Goal: Information Seeking & Learning: Learn about a topic

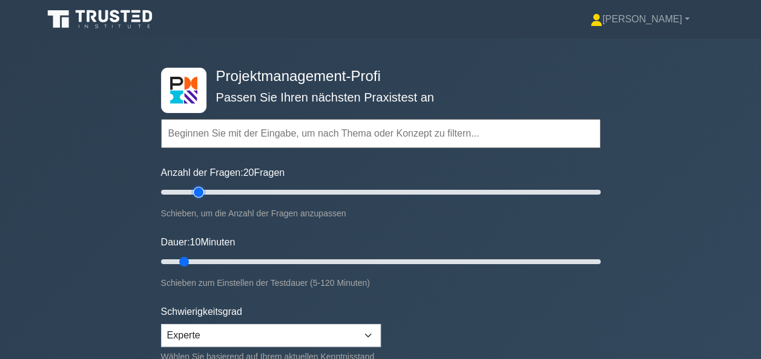
drag, startPoint x: 177, startPoint y: 191, endPoint x: 202, endPoint y: 195, distance: 24.7
type input "20"
click at [202, 195] on input "Anzahl der Fragen: 20 Fragen" at bounding box center [380, 192] width 439 height 15
drag, startPoint x: 186, startPoint y: 263, endPoint x: 235, endPoint y: 258, distance: 49.9
type input "25"
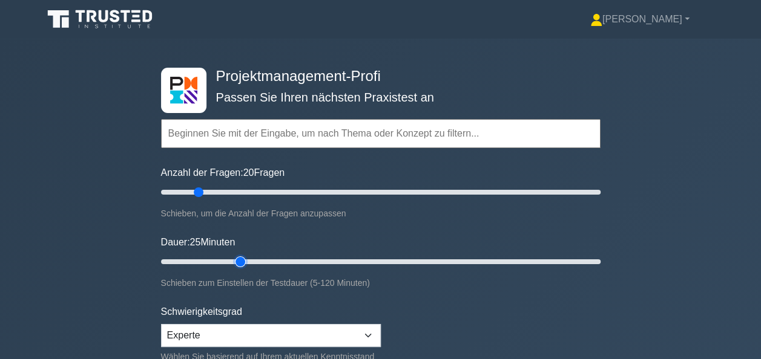
click at [235, 258] on input "Dauer: 25 Minuten" at bounding box center [380, 262] width 439 height 15
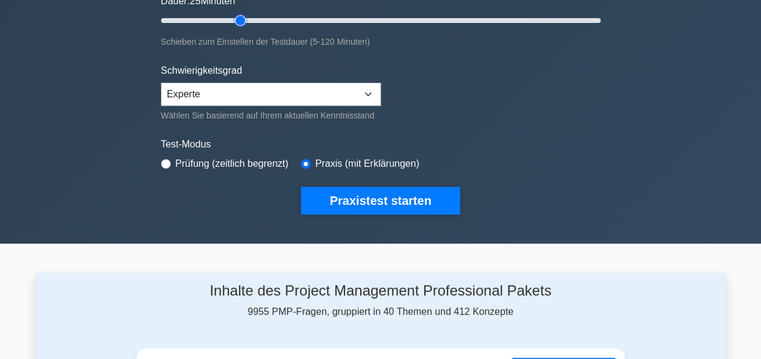
scroll to position [242, 0]
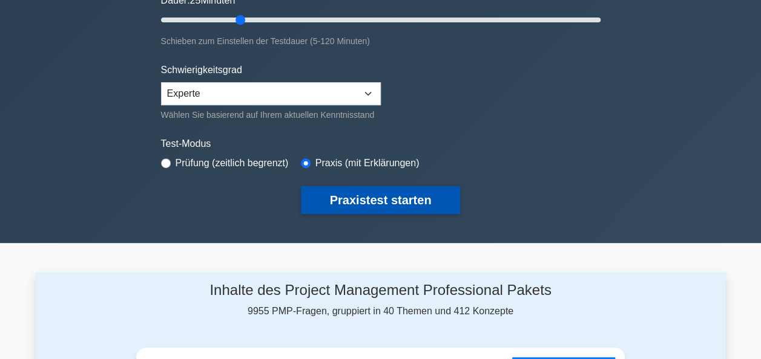
click at [356, 201] on button "Praxistest starten" at bounding box center [381, 200] width 160 height 28
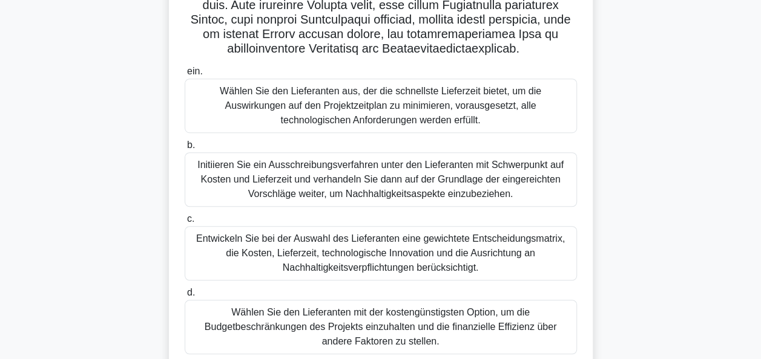
scroll to position [363, 0]
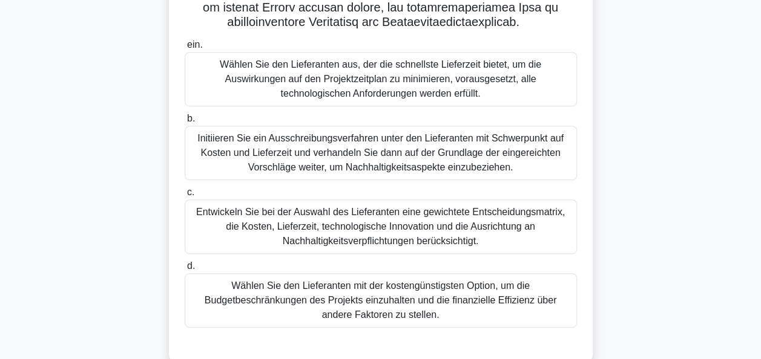
click at [358, 209] on div "Entwickeln Sie bei der Auswahl des Lieferanten eine gewichtete Entscheidungsmat…" at bounding box center [381, 227] width 392 height 54
click at [185, 197] on input "c. Entwickeln Sie bei der Auswahl des Lieferanten eine gewichtete Entscheidungs…" at bounding box center [185, 193] width 0 height 8
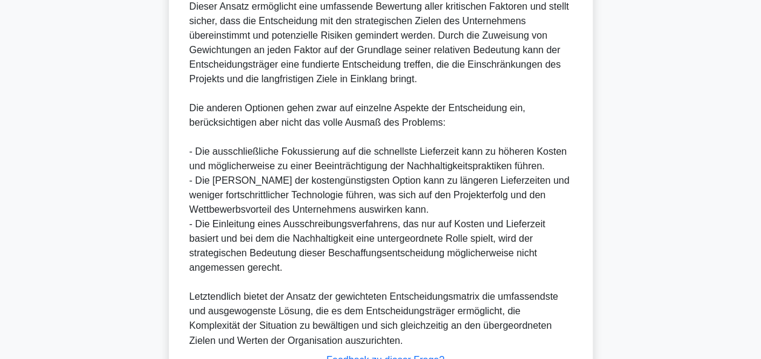
scroll to position [879, 0]
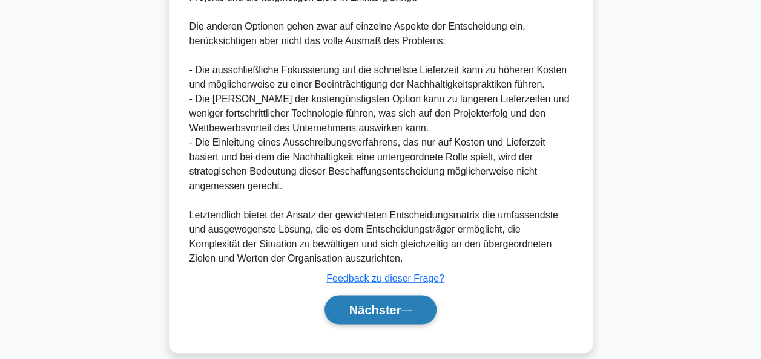
click at [398, 295] on button "Nächster" at bounding box center [380, 309] width 113 height 29
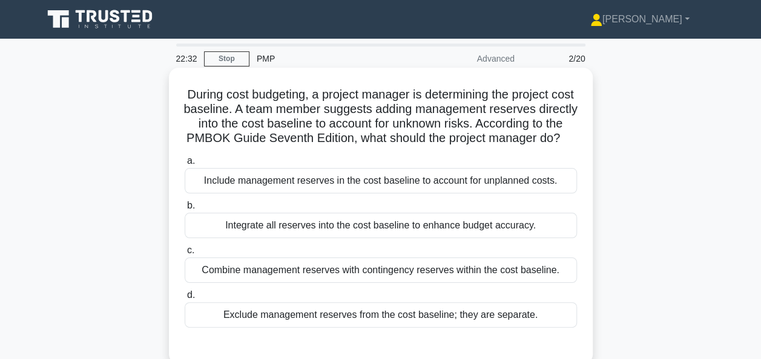
scroll to position [61, 0]
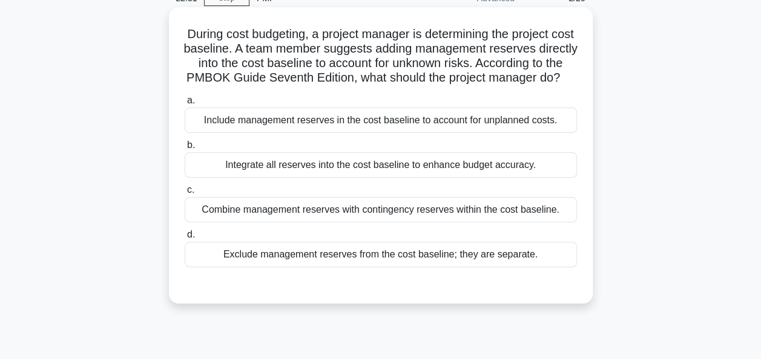
click at [373, 267] on div "Exclude management reserves from the cost baseline; they are separate." at bounding box center [381, 254] width 392 height 25
click at [185, 239] on input "d. Exclude management reserves from the cost baseline; they are separate." at bounding box center [185, 235] width 0 height 8
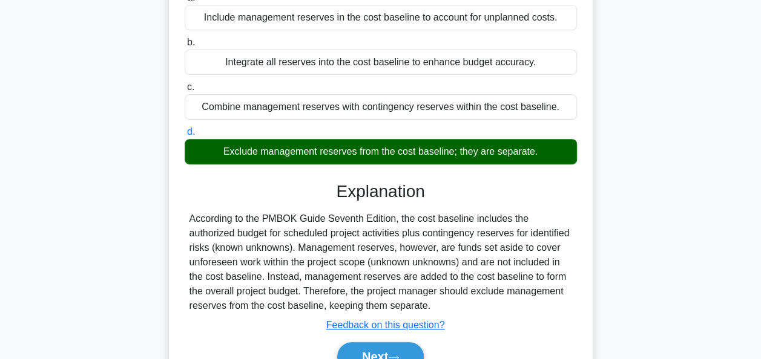
scroll to position [242, 0]
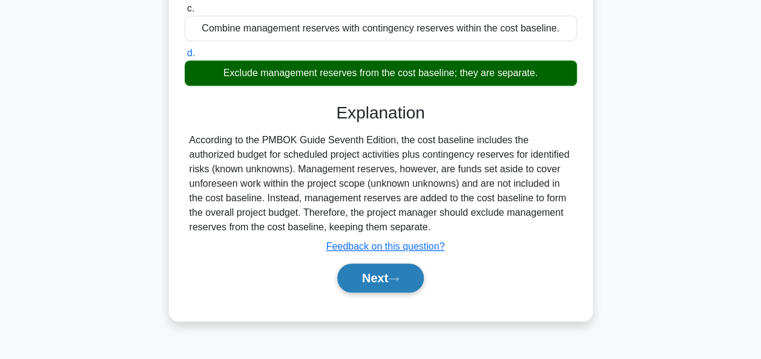
click at [374, 290] on button "Next" at bounding box center [380, 278] width 87 height 29
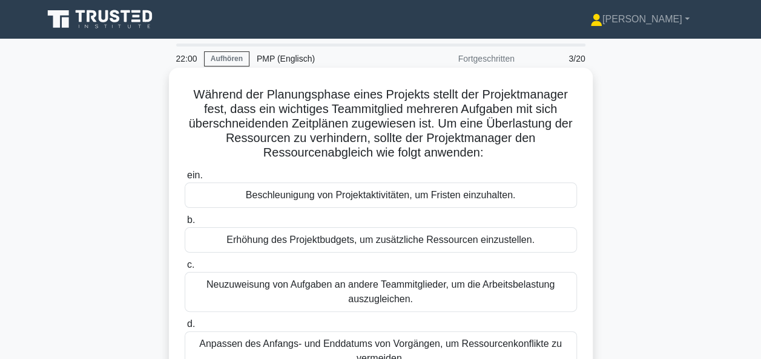
scroll to position [61, 0]
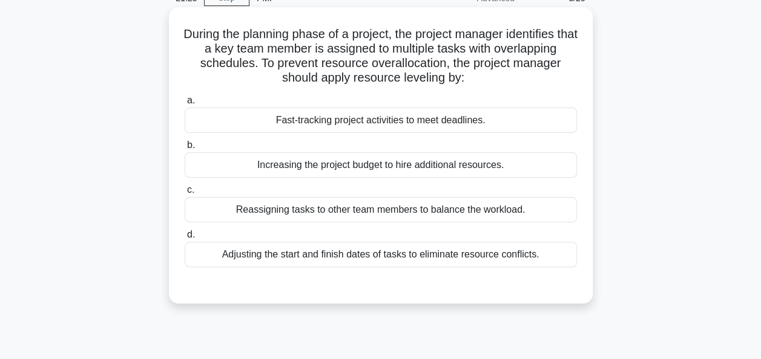
click at [347, 214] on div "Reassigning tasks to other team members to balance the workload." at bounding box center [381, 209] width 392 height 25
click at [185, 194] on input "c. Reassigning tasks to other team members to balance the workload." at bounding box center [185, 190] width 0 height 8
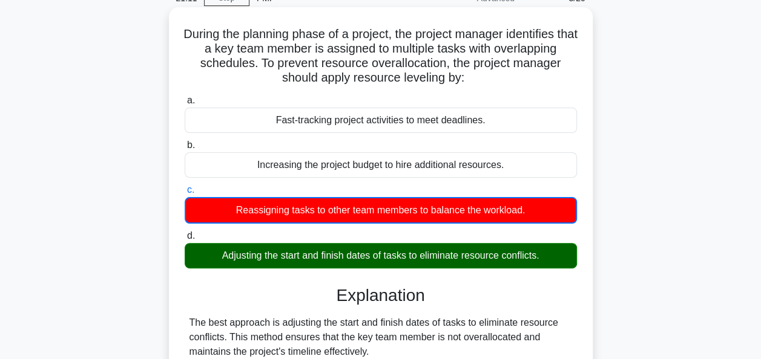
drag, startPoint x: 726, startPoint y: 0, endPoint x: 411, endPoint y: 100, distance: 330.2
click at [411, 100] on label "a. Fast-tracking project activities to meet deadlines." at bounding box center [381, 113] width 392 height 40
click at [185, 100] on input "a. Fast-tracking project activities to meet deadlines." at bounding box center [185, 101] width 0 height 8
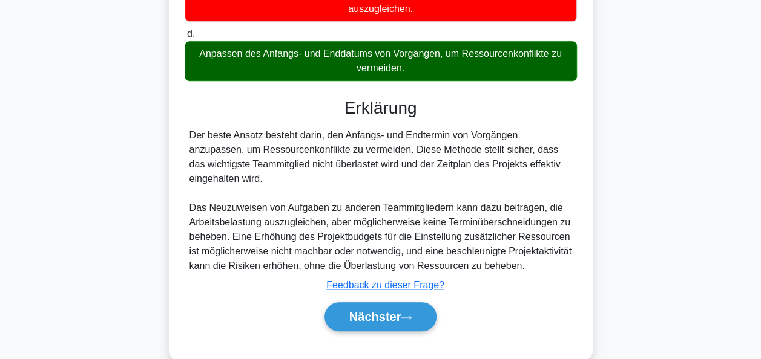
scroll to position [329, 0]
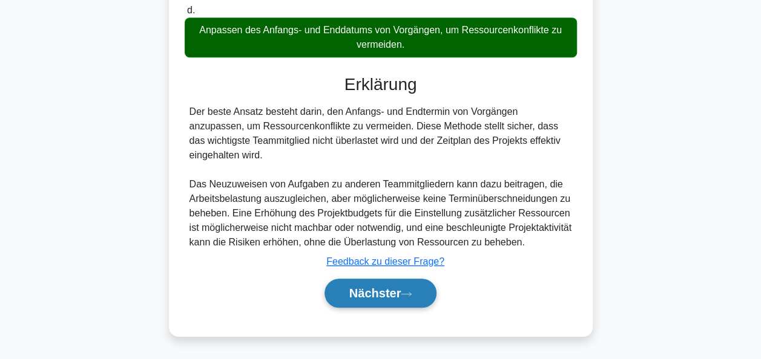
click at [374, 294] on font "Nächster" at bounding box center [375, 293] width 52 height 13
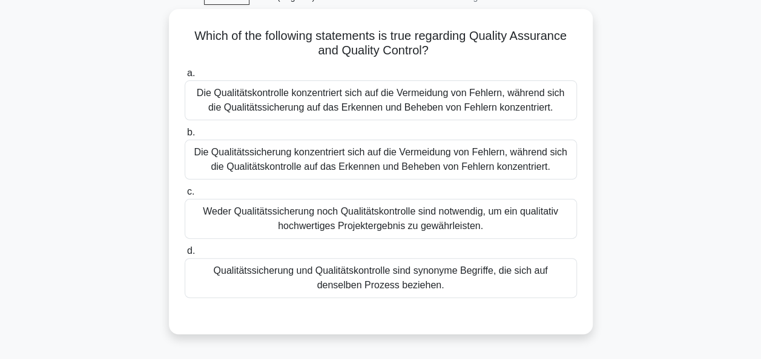
scroll to position [52, 0]
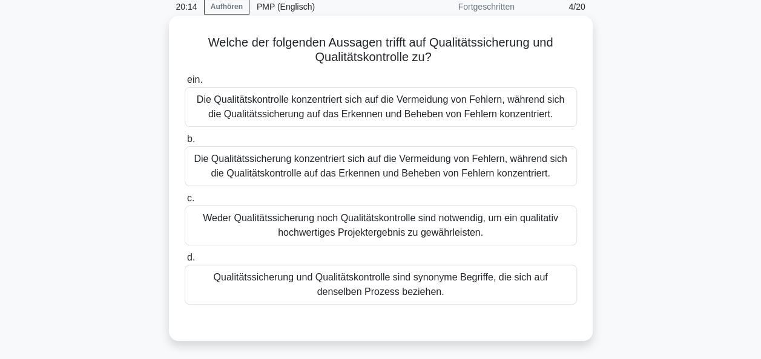
click at [344, 113] on div "Die Qualitätskontrolle konzentriert sich auf die Vermeidung von Fehlern, währen…" at bounding box center [381, 107] width 392 height 40
click at [185, 84] on input "ein. Die Qualitätskontrolle konzentriert sich auf die Vermeidung von Fehlern, w…" at bounding box center [185, 80] width 0 height 8
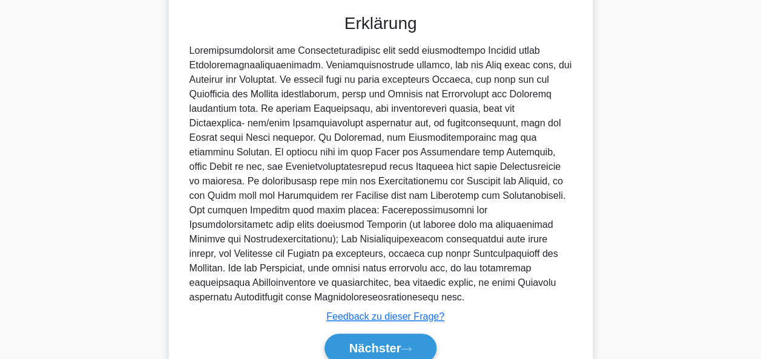
scroll to position [416, 0]
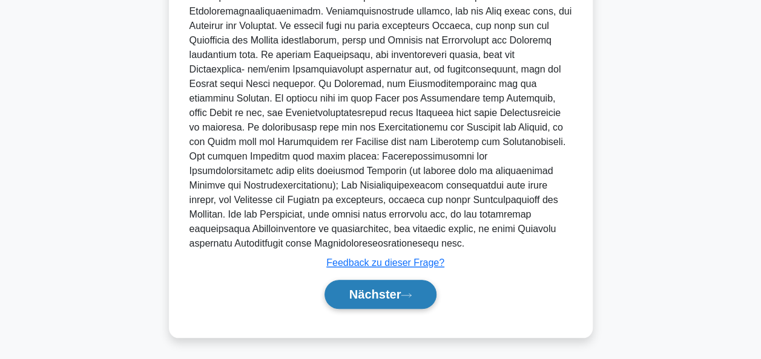
click at [391, 294] on font "Nächster" at bounding box center [375, 294] width 52 height 13
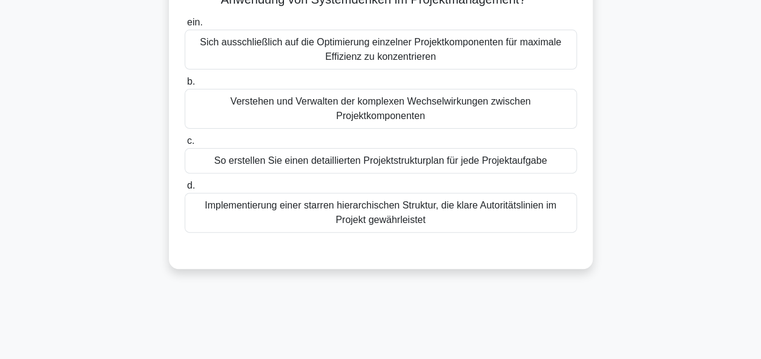
scroll to position [0, 0]
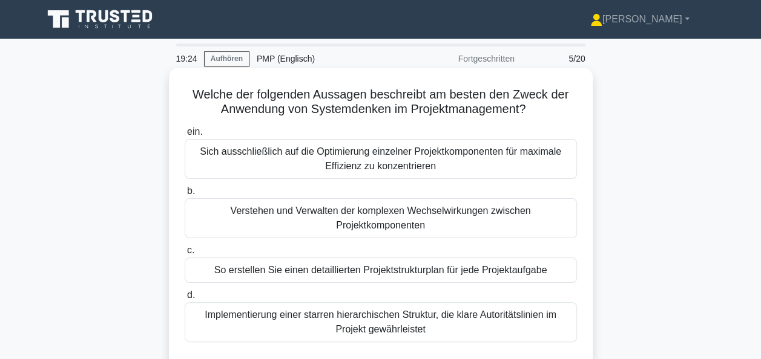
click at [376, 216] on div "Verstehen und Verwalten der komplexen Wechselwirkungen zwischen Projektkomponen…" at bounding box center [381, 219] width 392 height 40
click at [185, 195] on input "b. Verstehen und Verwalten der komplexen Wechselwirkungen zwischen Projektkompo…" at bounding box center [185, 192] width 0 height 8
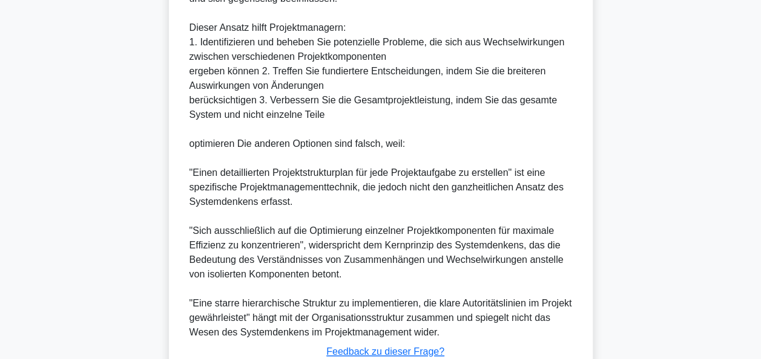
scroll to position [545, 0]
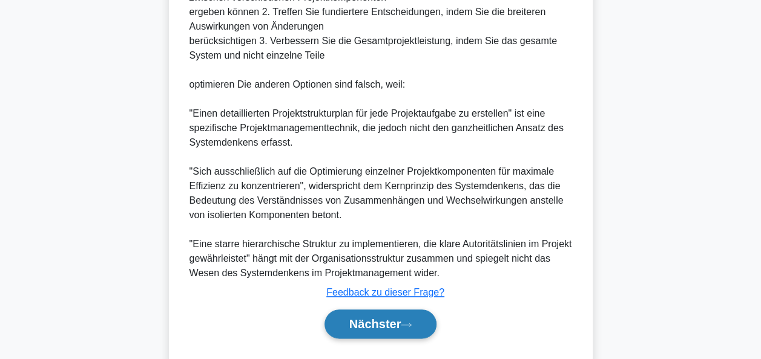
click at [420, 324] on button "Nächster" at bounding box center [380, 324] width 113 height 29
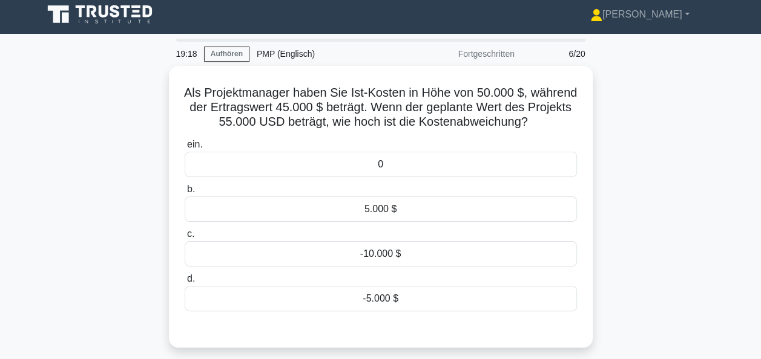
scroll to position [0, 0]
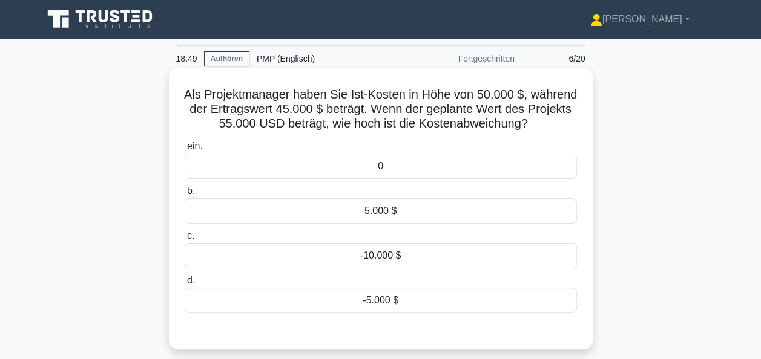
click at [373, 299] on div "-5.000 $" at bounding box center [381, 300] width 392 height 25
click at [185, 285] on input "d. -5.000 $" at bounding box center [185, 281] width 0 height 8
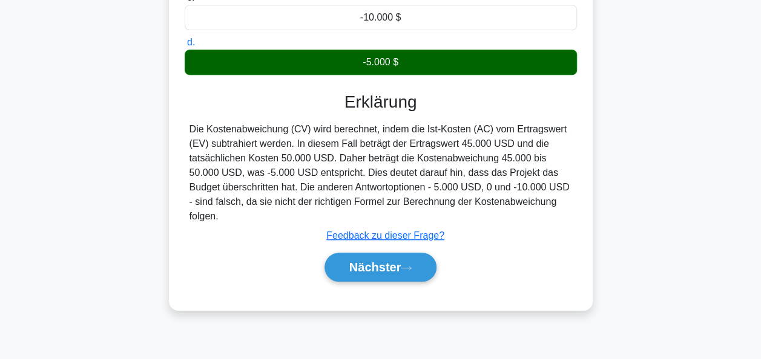
scroll to position [242, 0]
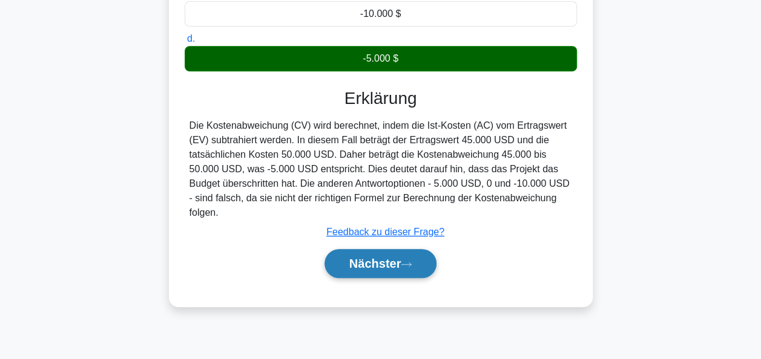
click at [398, 257] on font "Nächster" at bounding box center [375, 263] width 52 height 13
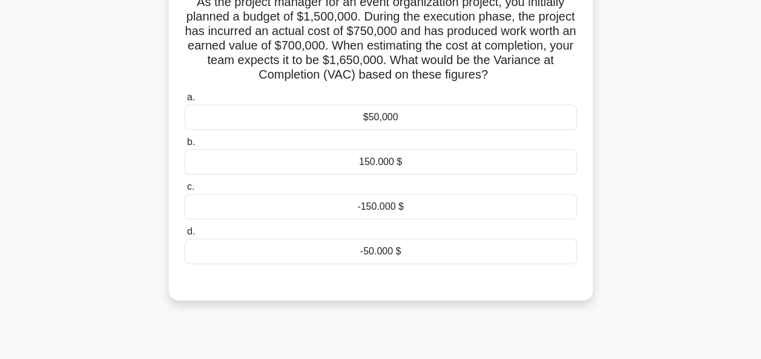
scroll to position [61, 0]
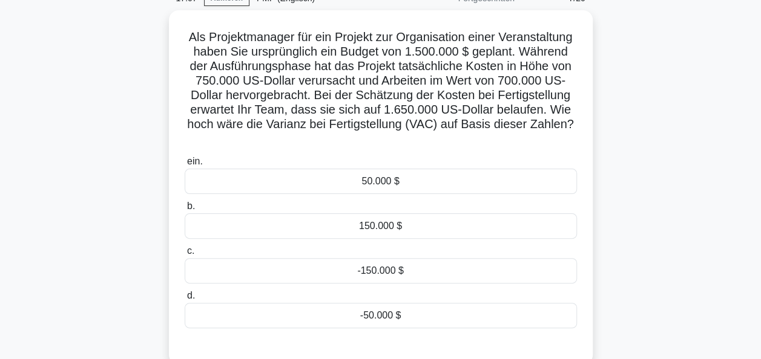
drag, startPoint x: 160, startPoint y: 294, endPoint x: 109, endPoint y: 317, distance: 56.3
click at [160, 294] on div "Als Projektmanager für ein Projekt zur Organisation einer Veranstaltung haben S…" at bounding box center [381, 194] width 690 height 369
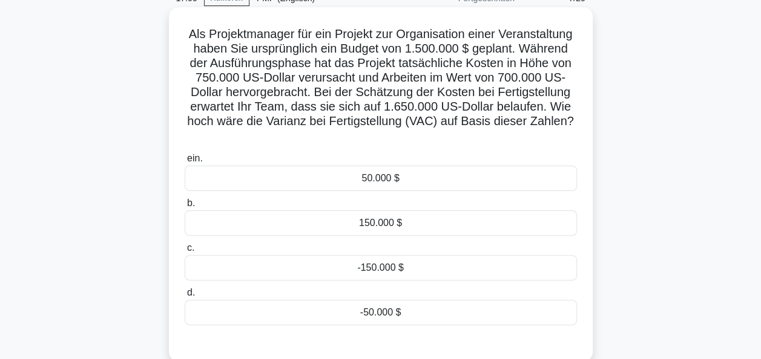
click at [402, 271] on div "-150.000 $" at bounding box center [381, 267] width 392 height 25
click at [185, 252] on input "c. -150.000 $" at bounding box center [185, 248] width 0 height 8
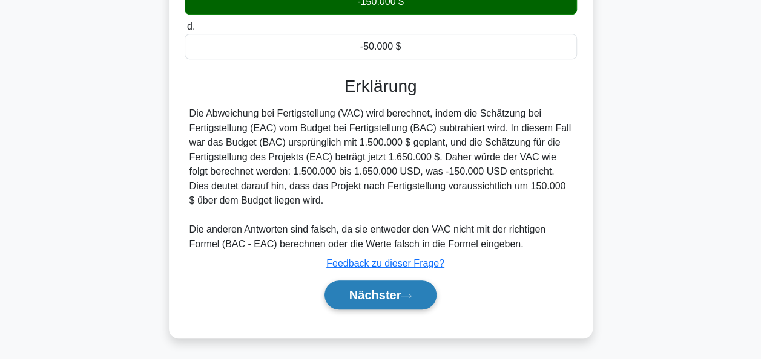
click at [386, 289] on font "Nächster" at bounding box center [375, 295] width 52 height 13
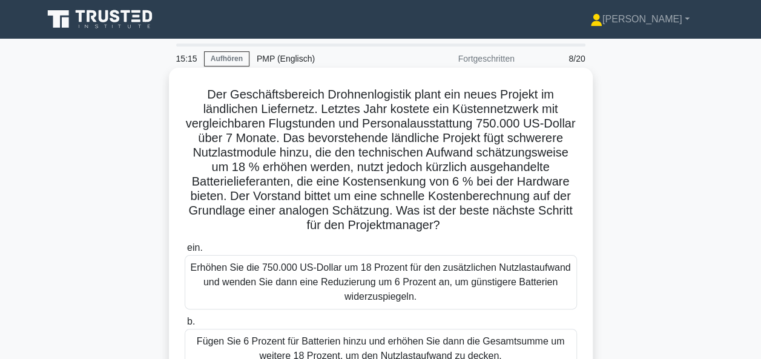
scroll to position [0, 0]
click at [351, 279] on div "Erhöhen Sie die 750.000 US-Dollar um 18 Prozent für den zusätzlichen Nutzlastau…" at bounding box center [381, 282] width 392 height 54
click at [185, 252] on input "ein. Erhöhen Sie die 750.000 US-Dollar um 18 Prozent für den zusätzlichen Nutzl…" at bounding box center [185, 248] width 0 height 8
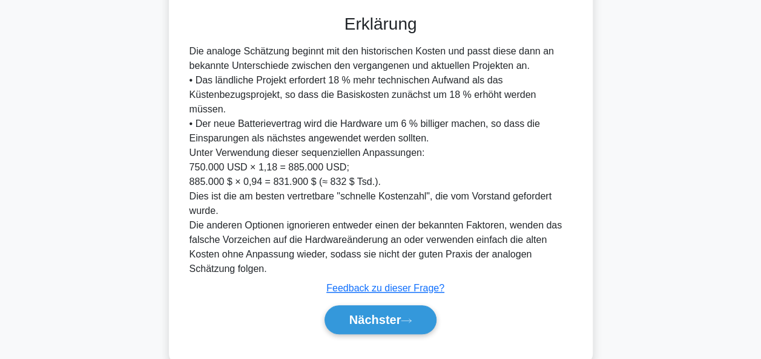
scroll to position [516, 0]
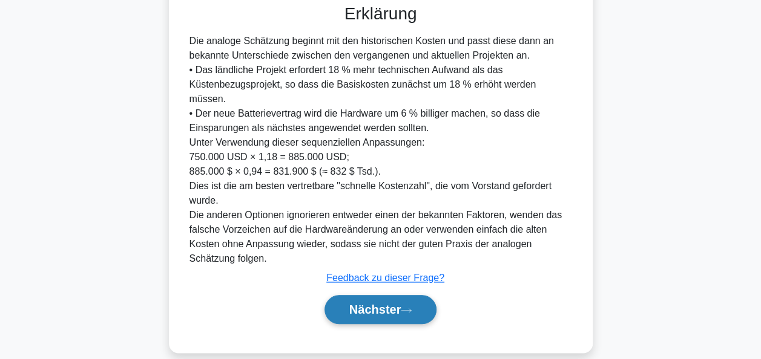
click at [357, 303] on font "Nächster" at bounding box center [375, 309] width 52 height 13
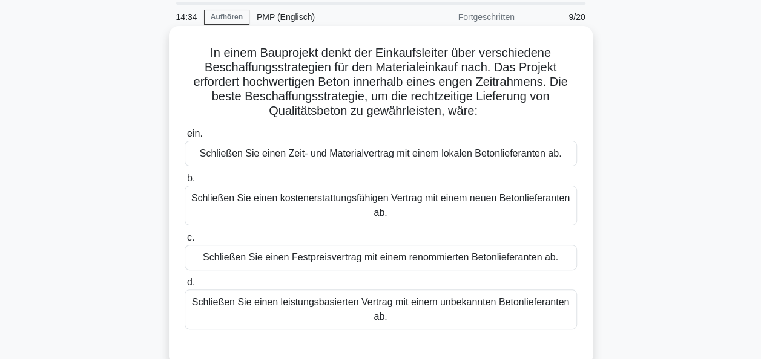
scroll to position [61, 0]
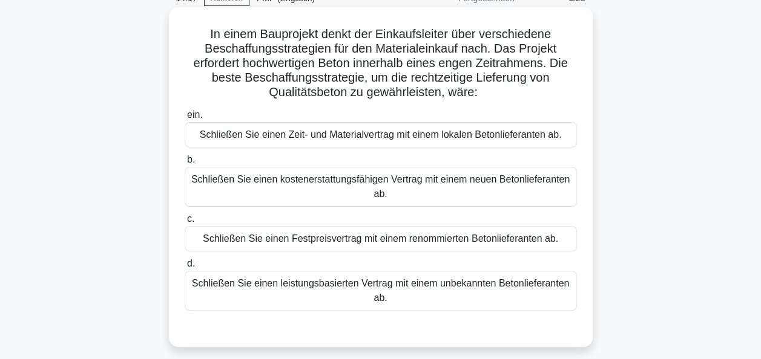
click at [378, 244] on div "Schließen Sie einen Festpreisvertrag mit einem renommierten Betonlieferanten ab." at bounding box center [381, 238] width 392 height 25
click at [185, 223] on input "c. Schließen Sie einen Festpreisvertrag mit einem renommierten Betonlieferanten…" at bounding box center [185, 219] width 0 height 8
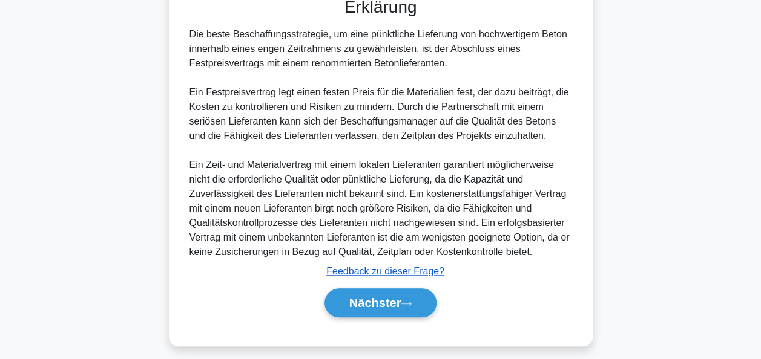
scroll to position [399, 0]
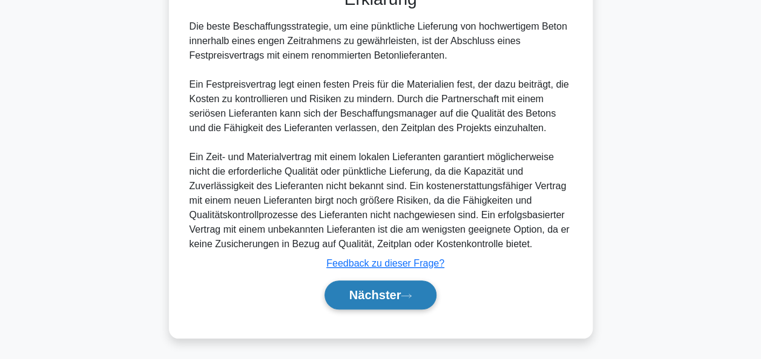
click at [374, 290] on font "Nächster" at bounding box center [375, 295] width 52 height 13
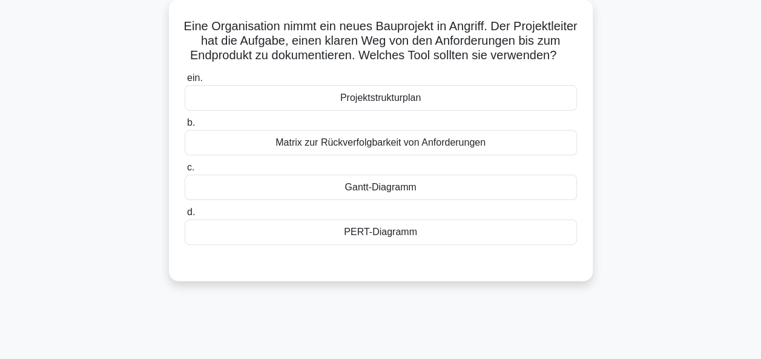
scroll to position [52, 0]
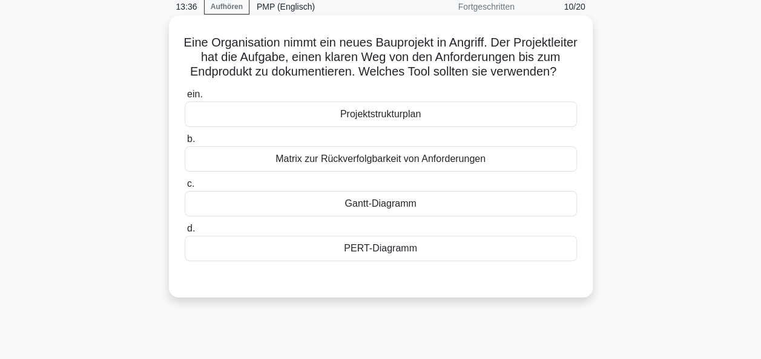
click at [393, 172] on div "Matrix zur Rückverfolgbarkeit von Anforderungen" at bounding box center [381, 158] width 392 height 25
click at [185, 143] on input "b. Matrix zur Rückverfolgbarkeit von Anforderungen" at bounding box center [185, 140] width 0 height 8
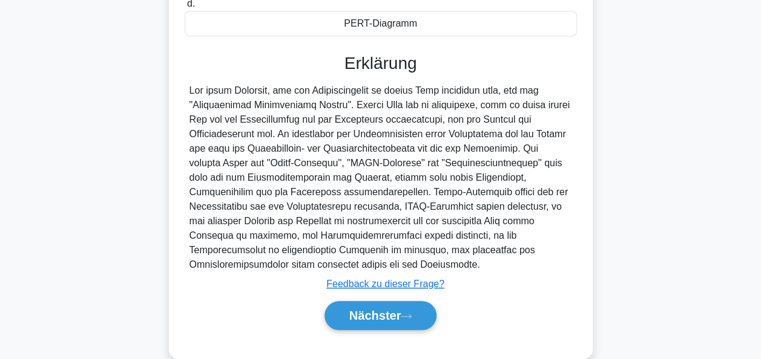
scroll to position [312, 0]
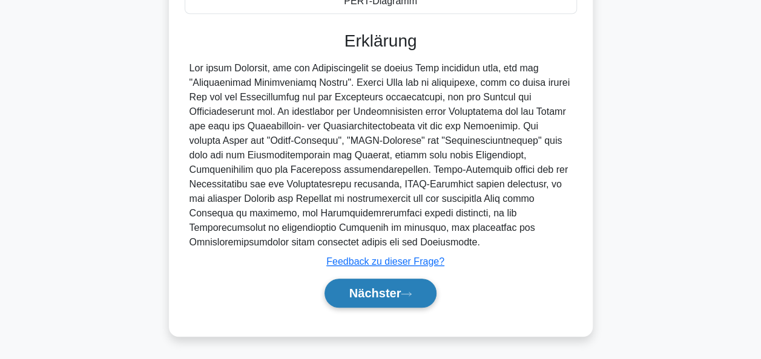
click at [383, 298] on font "Nächster" at bounding box center [375, 293] width 52 height 13
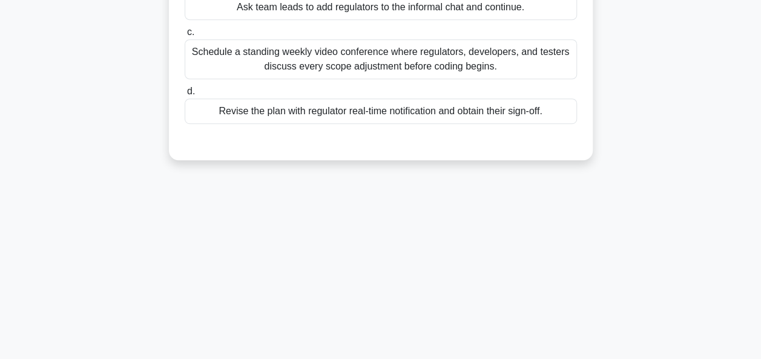
click at [376, 293] on div "13:31 Aufhören PMP (Englisch) Fortgeschritten 11/20 During iteration planning, …" at bounding box center [381, 51] width 690 height 605
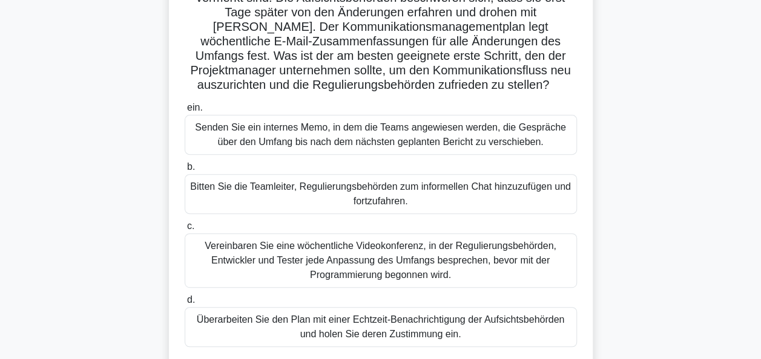
scroll to position [173, 0]
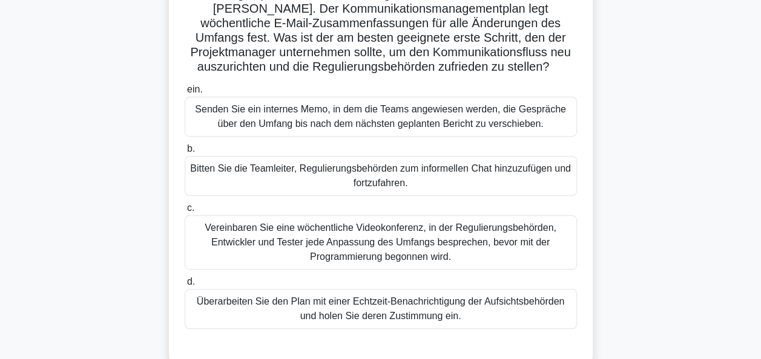
click at [433, 309] on div "Überarbeiten Sie den Plan mit einer Echtzeit-Benachrichtigung der Aufsichtsbehö…" at bounding box center [381, 309] width 392 height 40
click at [185, 286] on input "d. Überarbeiten Sie den Plan mit einer Echtzeit-Benachrichtigung der Aufsichtsb…" at bounding box center [185, 282] width 0 height 8
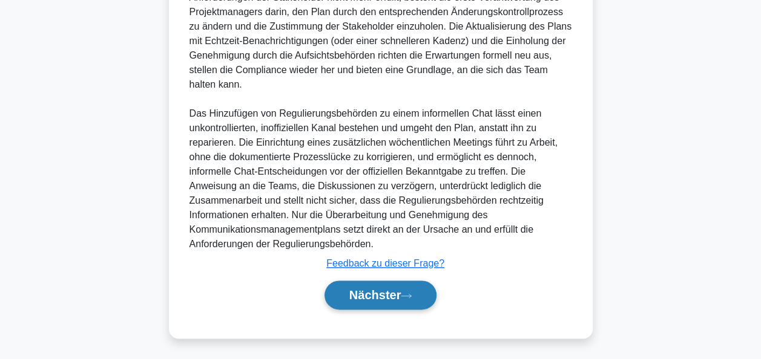
click at [414, 300] on button "Nächster" at bounding box center [380, 295] width 113 height 29
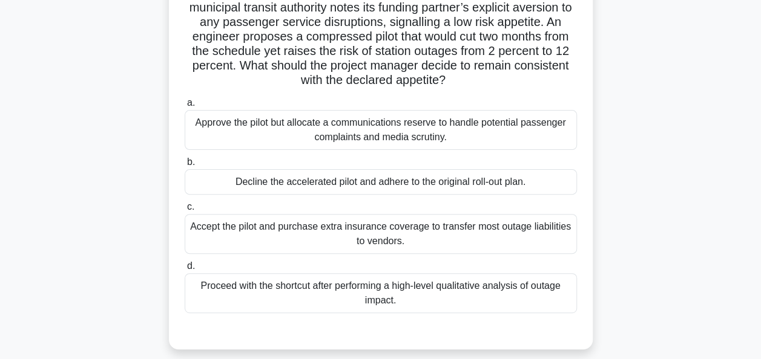
scroll to position [121, 0]
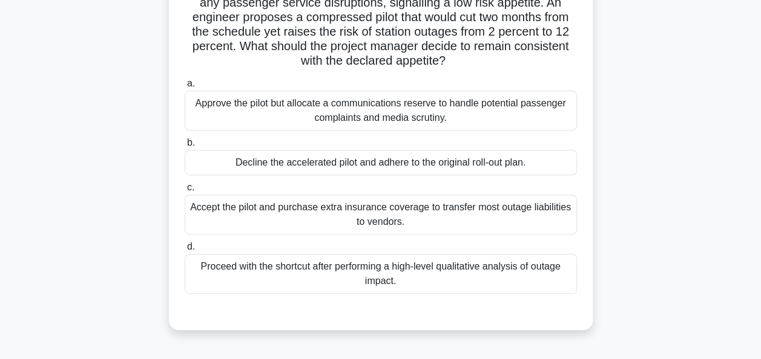
click at [339, 212] on div "Accept the pilot and purchase extra insurance coverage to transfer most outage …" at bounding box center [381, 215] width 392 height 40
click at [185, 192] on input "c. Accept the pilot and purchase extra insurance coverage to transfer most outa…" at bounding box center [185, 188] width 0 height 8
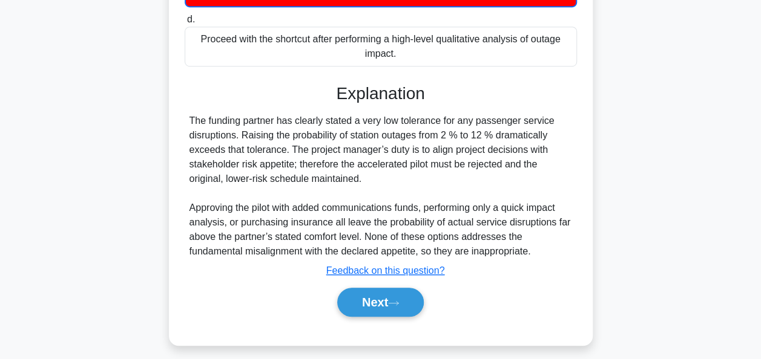
scroll to position [358, 0]
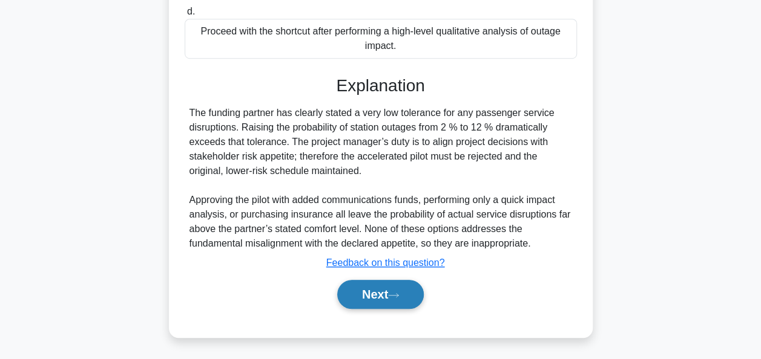
click at [395, 295] on icon at bounding box center [393, 295] width 11 height 7
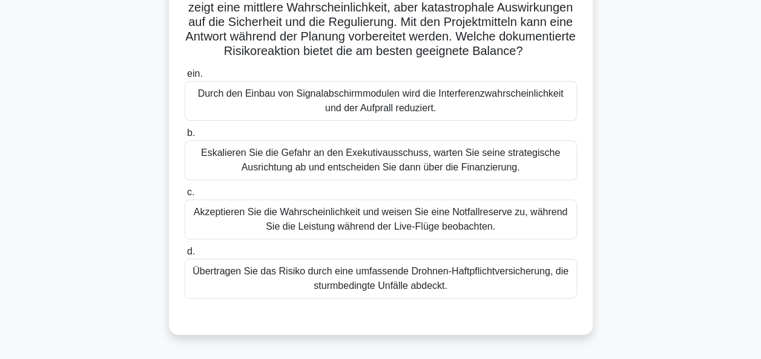
scroll to position [121, 0]
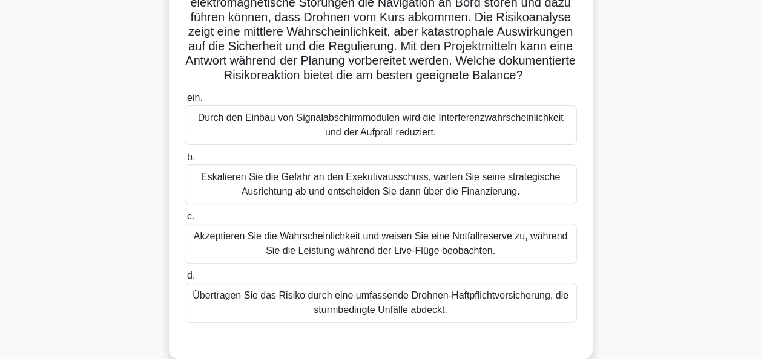
click at [350, 205] on div "Eskalieren Sie die Gefahr an den Exekutivausschuss, warten Sie seine strategisc…" at bounding box center [381, 185] width 392 height 40
click at [185, 162] on input "b. Eskalieren Sie die Gefahr an den Exekutivausschuss, warten Sie seine strateg…" at bounding box center [185, 158] width 0 height 8
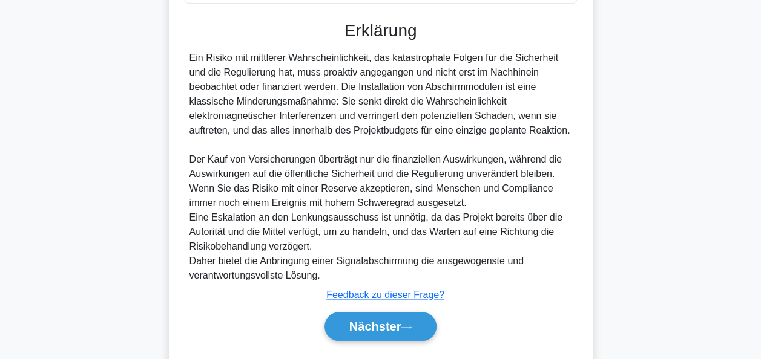
scroll to position [484, 0]
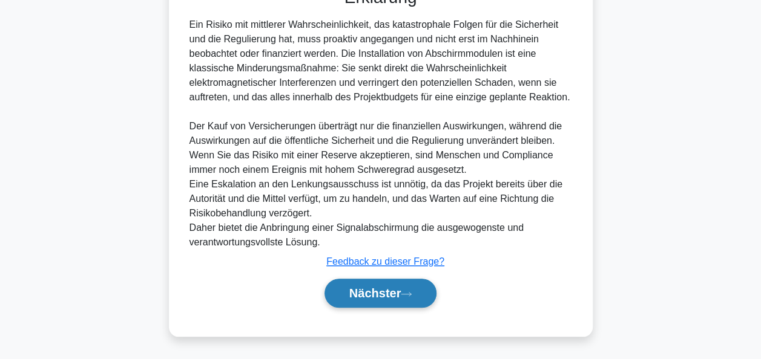
click at [361, 298] on font "Nächster" at bounding box center [375, 293] width 52 height 13
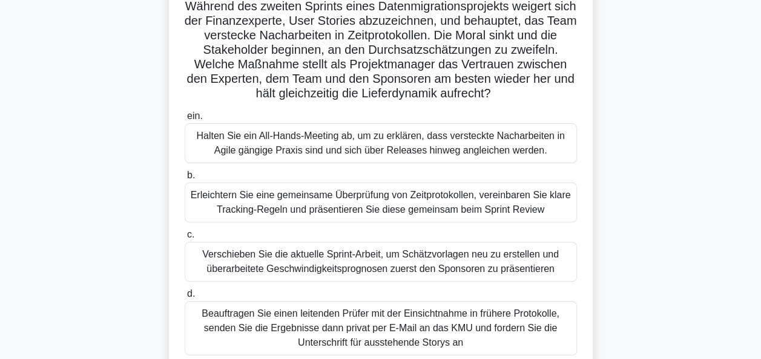
scroll to position [113, 0]
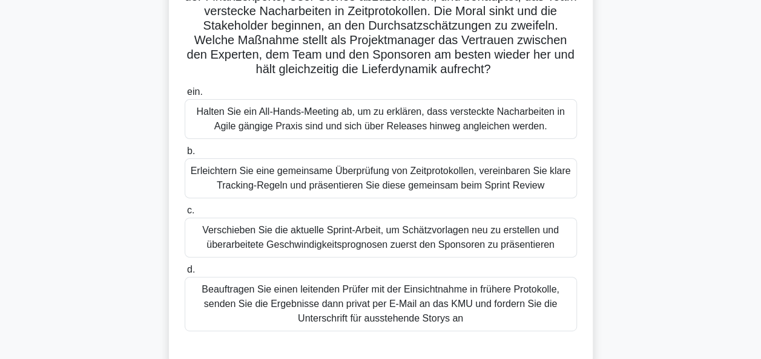
click at [352, 182] on div "Erleichtern Sie eine gemeinsame Überprüfung von Zeitprotokollen, vereinbaren Si…" at bounding box center [381, 179] width 392 height 40
click at [185, 156] on input "b. Erleichtern Sie eine gemeinsame Überprüfung von Zeitprotokollen, vereinbaren…" at bounding box center [185, 152] width 0 height 8
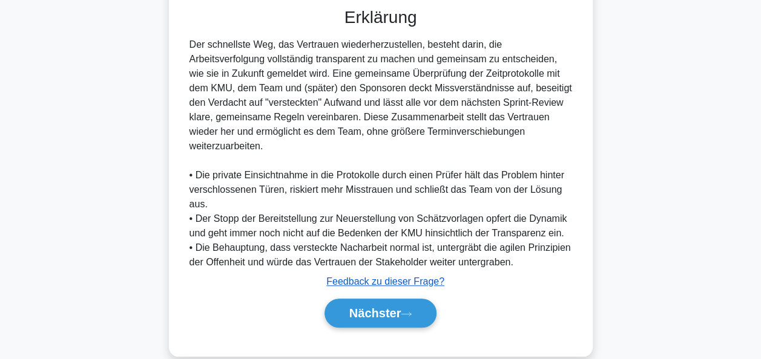
scroll to position [472, 0]
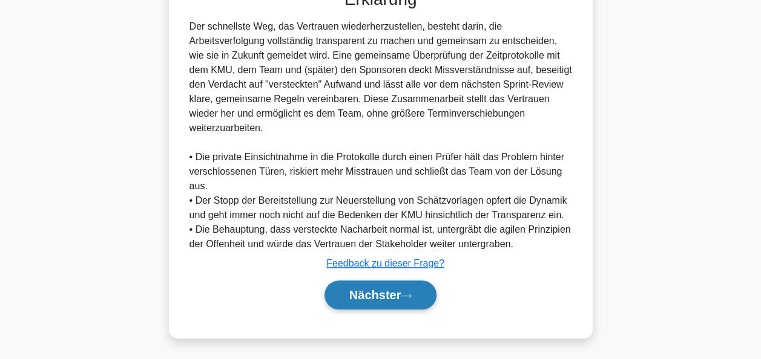
click at [375, 289] on font "Nächster" at bounding box center [375, 295] width 52 height 13
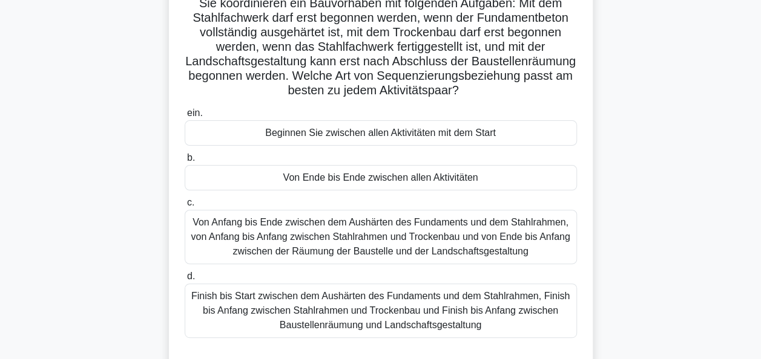
scroll to position [113, 0]
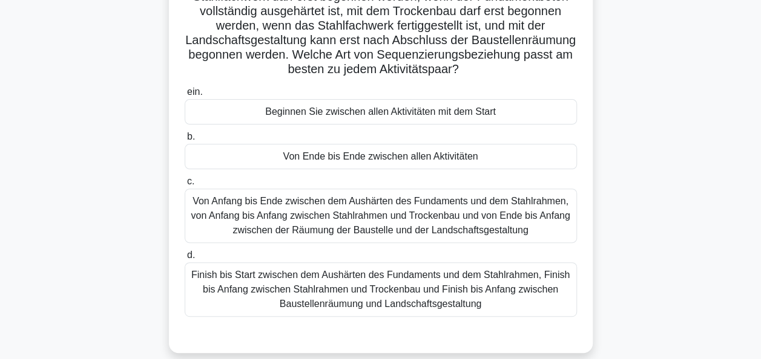
click at [347, 290] on div "Finish bis Start zwischen dem Aushärten des Fundaments und dem Stahlrahmen, Fin…" at bounding box center [381, 290] width 392 height 54
click at [185, 260] on input "d. Finish bis Start zwischen dem Aushärten des Fundaments und dem Stahlrahmen, …" at bounding box center [185, 256] width 0 height 8
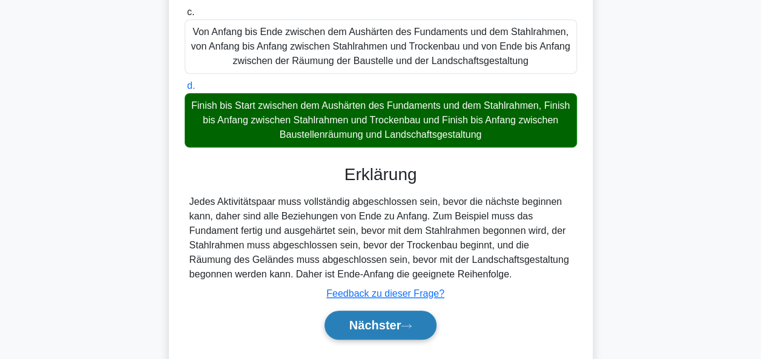
scroll to position [294, 0]
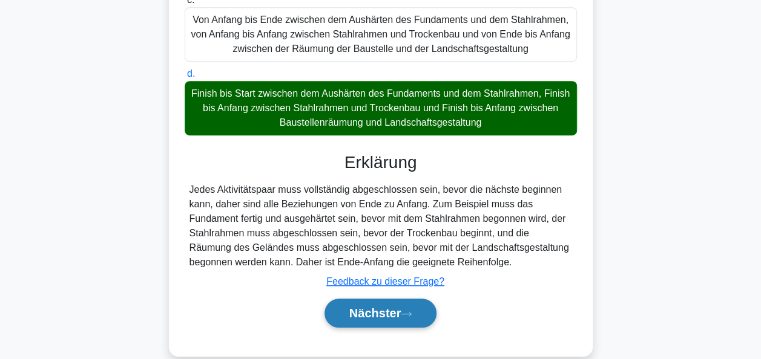
click at [366, 309] on font "Nächster" at bounding box center [375, 313] width 52 height 13
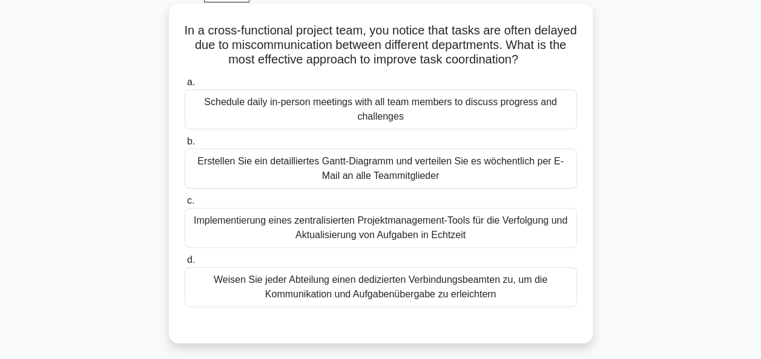
scroll to position [52, 0]
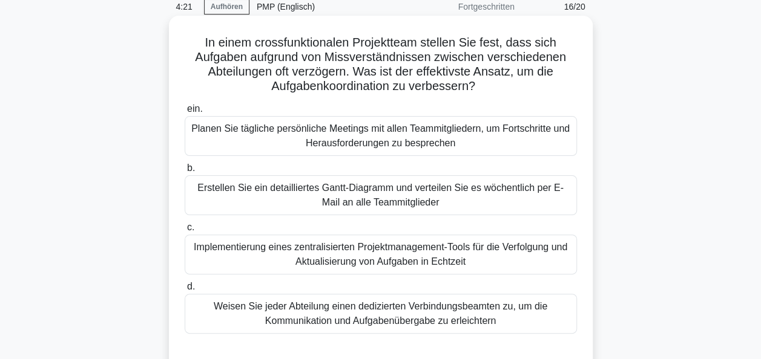
click at [441, 259] on div "Implementierung eines zentralisierten Projektmanagement-Tools für die Verfolgun…" at bounding box center [381, 255] width 392 height 40
click at [185, 232] on input "c. Implementierung eines zentralisierten Projektmanagement-Tools für die Verfol…" at bounding box center [185, 228] width 0 height 8
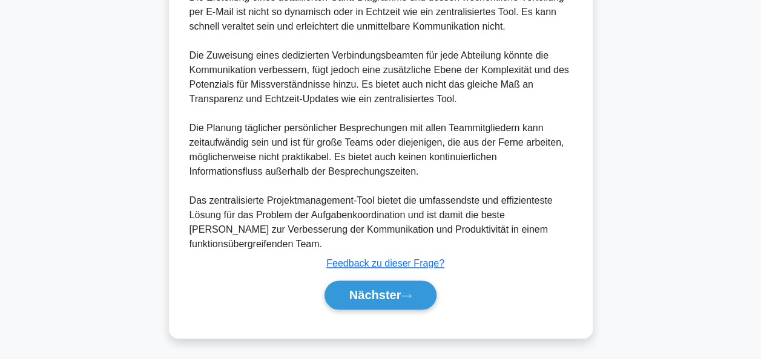
click at [420, 295] on button "Nächster" at bounding box center [380, 295] width 113 height 29
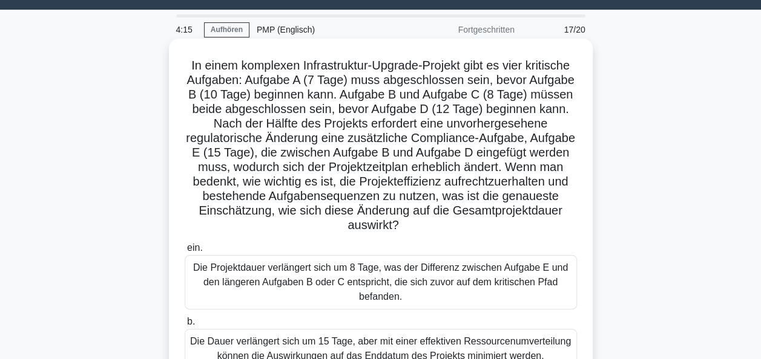
scroll to position [0, 0]
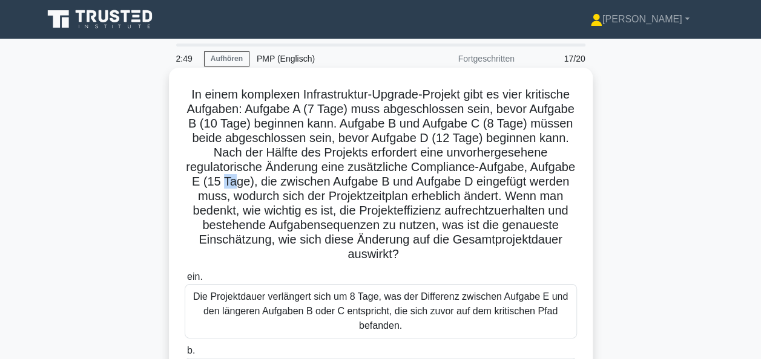
drag, startPoint x: 265, startPoint y: 182, endPoint x: 275, endPoint y: 182, distance: 10.3
click at [275, 182] on font "In einem komplexen Infrastruktur-Upgrade-Projekt gibt es vier kritische Aufgabe…" at bounding box center [380, 174] width 389 height 173
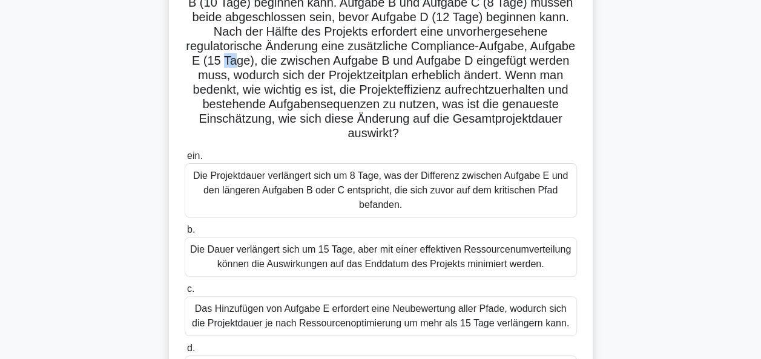
scroll to position [182, 0]
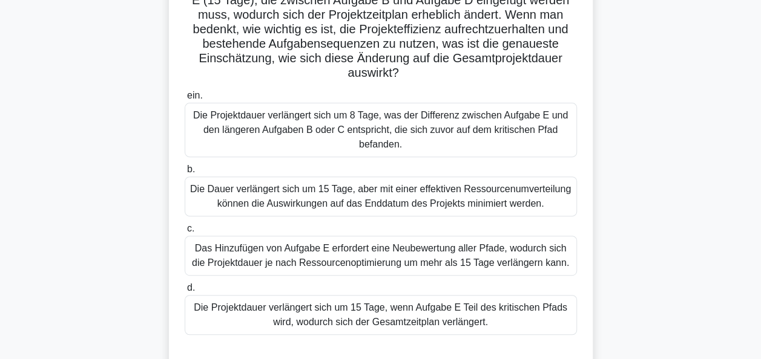
click at [398, 317] on div "Die Projektdauer verlängert sich um 15 Tage, wenn Aufgabe E Teil des kritischen…" at bounding box center [381, 315] width 392 height 40
click at [185, 292] on input "d. Die Projektdauer verlängert sich um 15 Tage, wenn Aufgabe E Teil des kritisc…" at bounding box center [185, 288] width 0 height 8
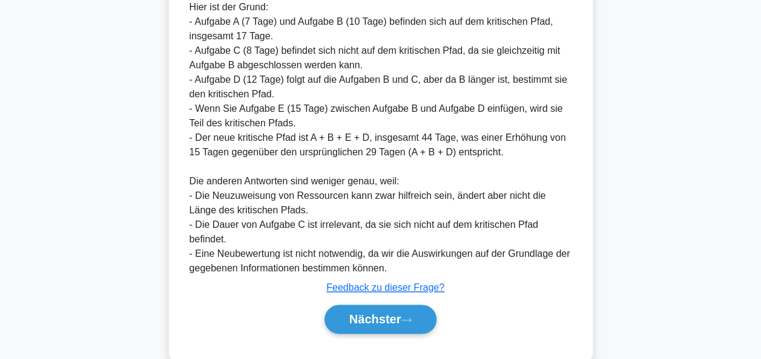
scroll to position [632, 0]
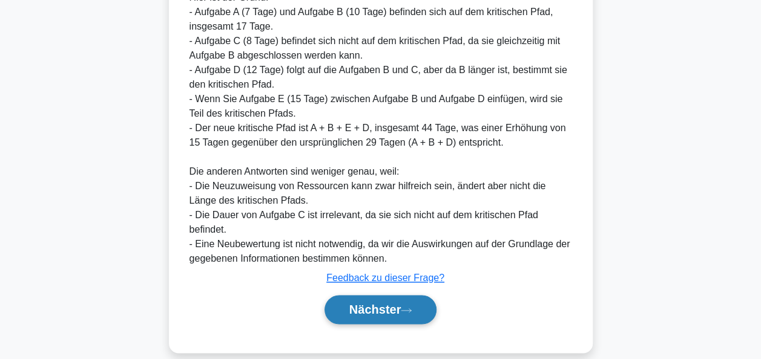
click at [390, 303] on font "Nächster" at bounding box center [375, 309] width 52 height 13
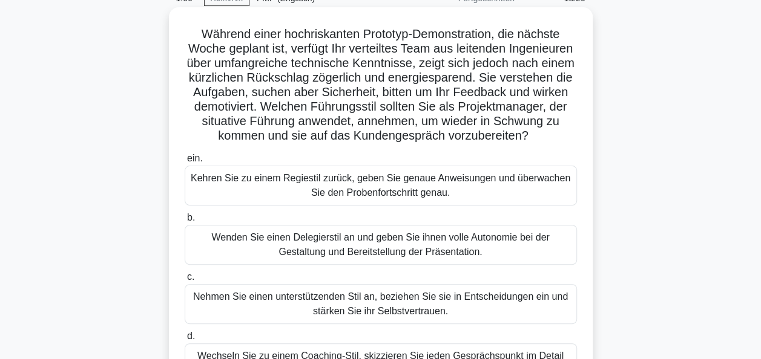
scroll to position [121, 0]
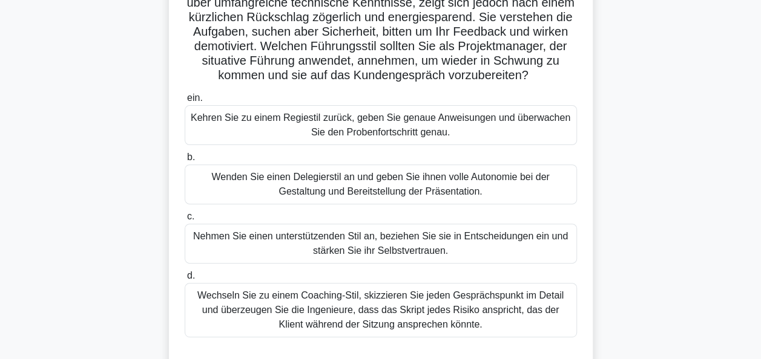
click at [381, 258] on div "Nehmen Sie einen unterstützenden Stil an, beziehen Sie sie in Entscheidungen ei…" at bounding box center [381, 244] width 392 height 40
click at [185, 221] on input "c. Nehmen Sie einen unterstützenden Stil an, beziehen Sie sie in Entscheidungen…" at bounding box center [185, 217] width 0 height 8
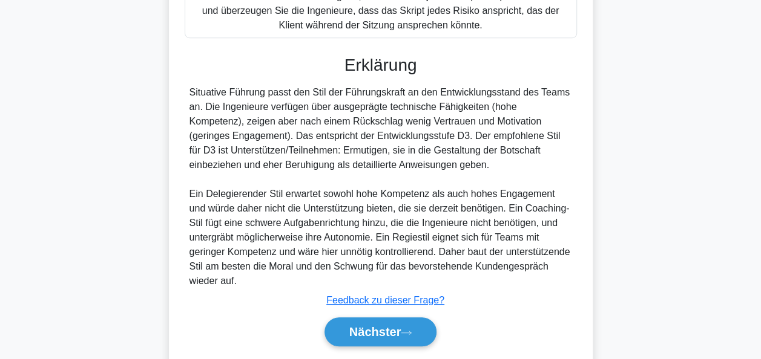
scroll to position [424, 0]
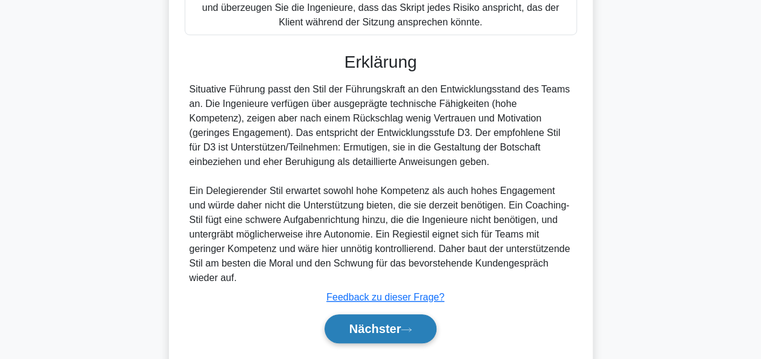
click at [370, 336] on font "Nächster" at bounding box center [375, 329] width 52 height 13
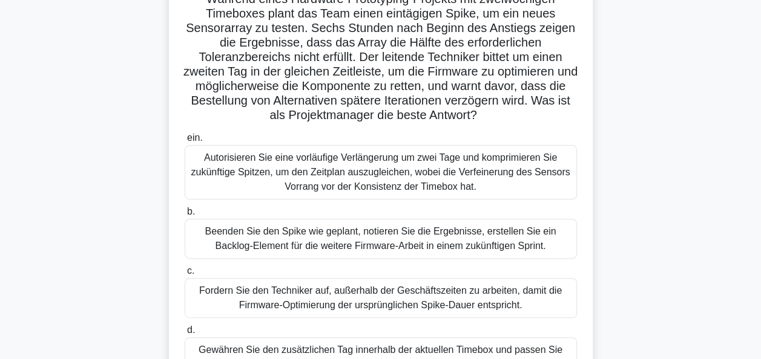
scroll to position [121, 0]
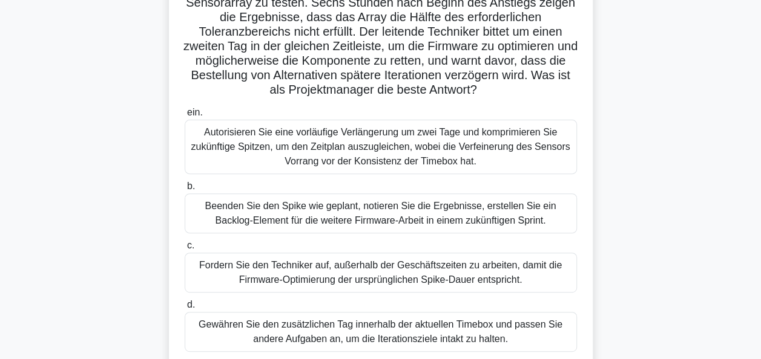
click at [392, 203] on div "Beenden Sie den Spike wie geplant, notieren Sie die Ergebnisse, erstellen Sie e…" at bounding box center [381, 214] width 392 height 40
click at [185, 191] on input "b. Beenden Sie den Spike wie geplant, notieren Sie die Ergebnisse, erstellen Si…" at bounding box center [185, 187] width 0 height 8
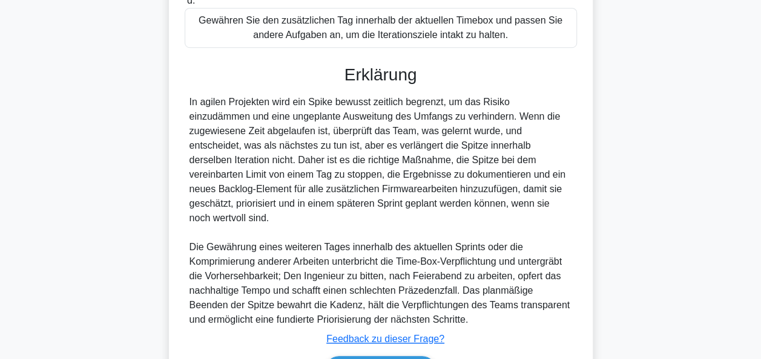
scroll to position [484, 0]
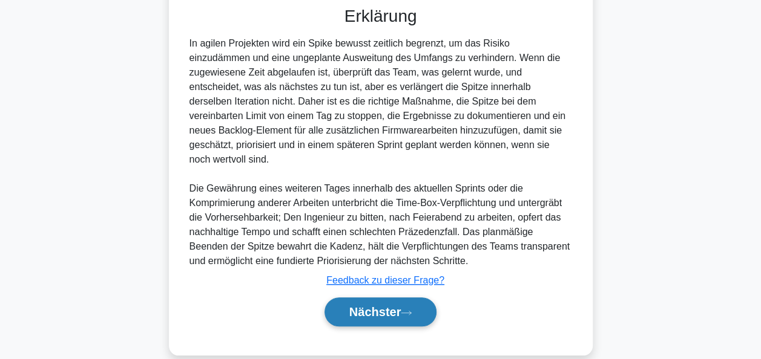
click at [388, 298] on button "Nächster" at bounding box center [380, 312] width 113 height 29
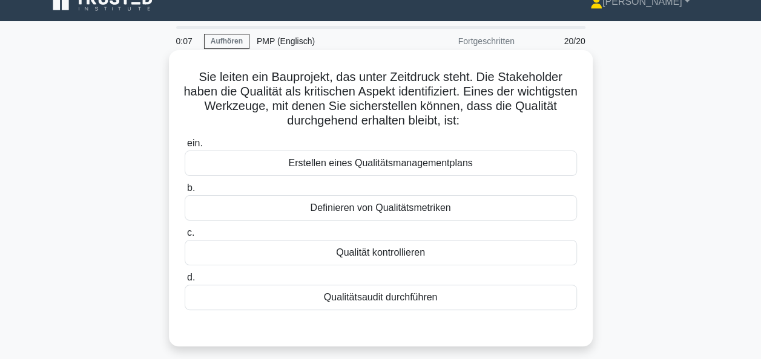
scroll to position [0, 0]
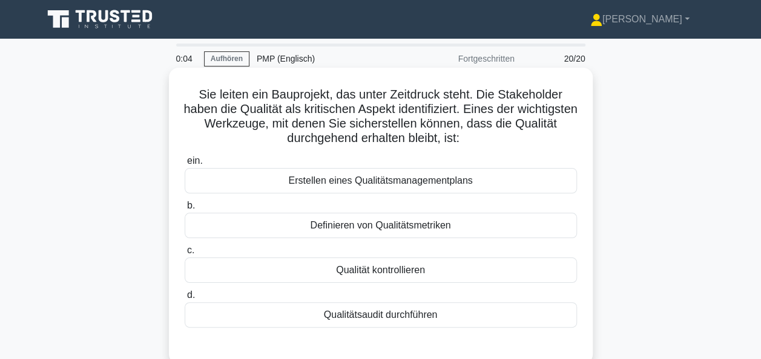
click at [413, 229] on div "Definieren von Qualitätsmetriken" at bounding box center [381, 225] width 392 height 25
click at [185, 210] on input "b. Definieren von Qualitätsmetriken" at bounding box center [185, 206] width 0 height 8
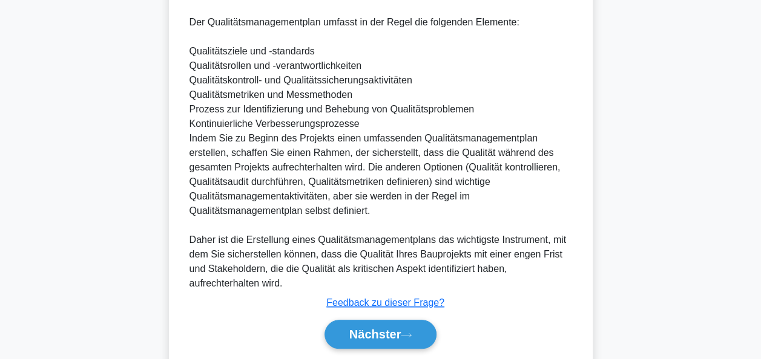
scroll to position [517, 0]
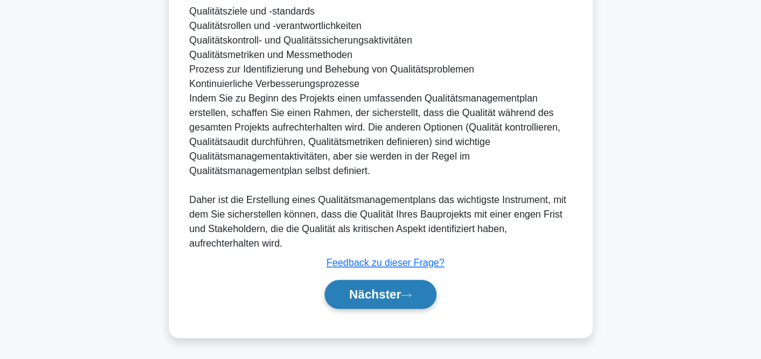
click at [379, 293] on font "Nächster" at bounding box center [375, 294] width 52 height 13
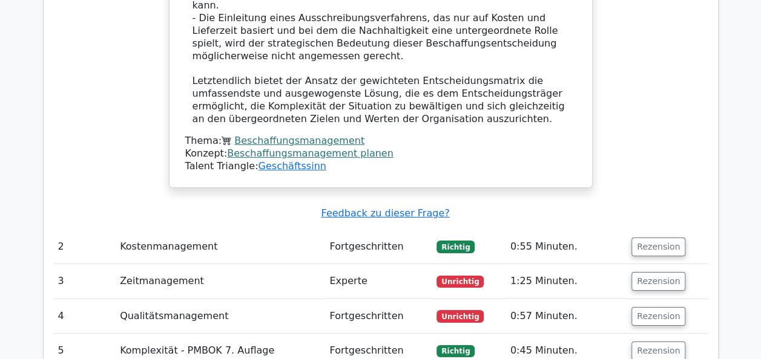
scroll to position [1937, 0]
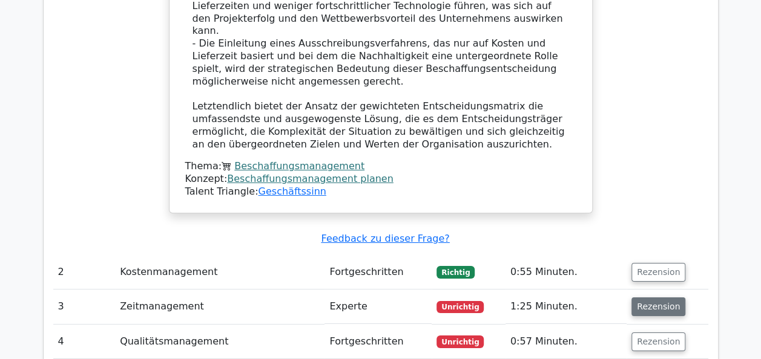
click at [646, 298] on button "Rezension" at bounding box center [658, 307] width 54 height 19
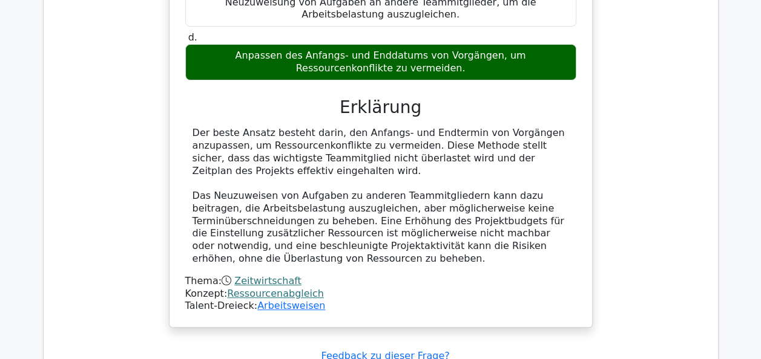
scroll to position [2481, 0]
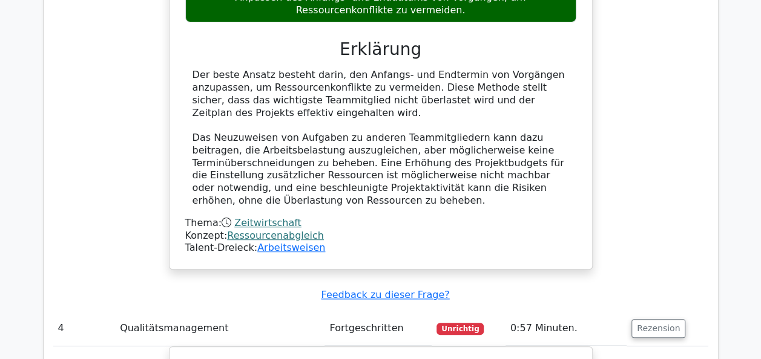
scroll to position [2542, 0]
